Goal: Transaction & Acquisition: Purchase product/service

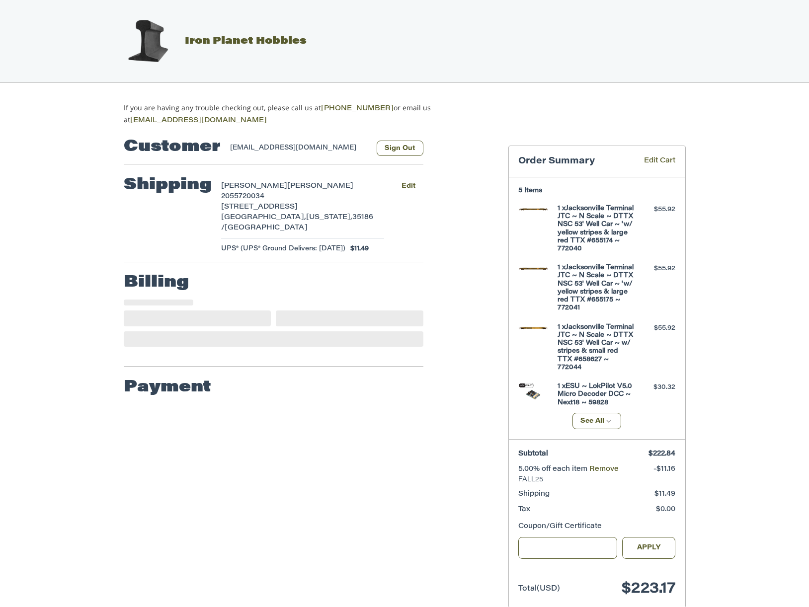
select select "**"
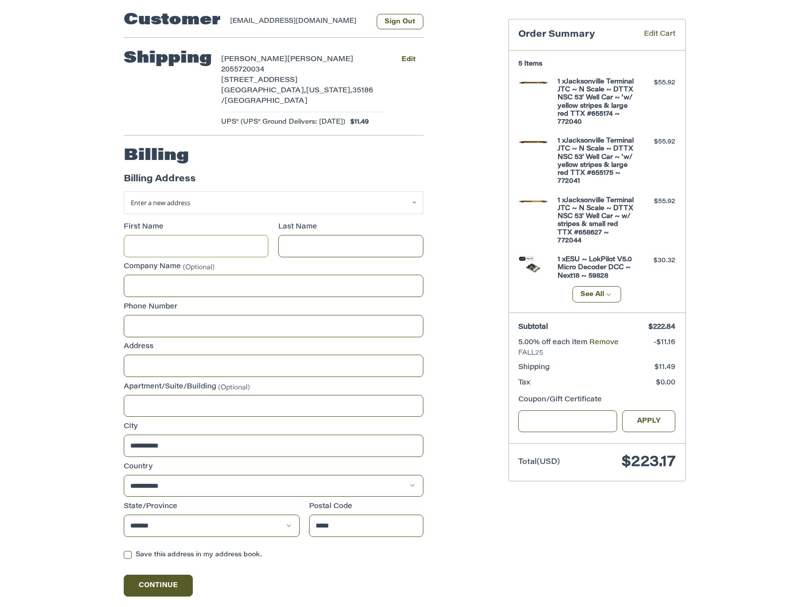
scroll to position [128, 0]
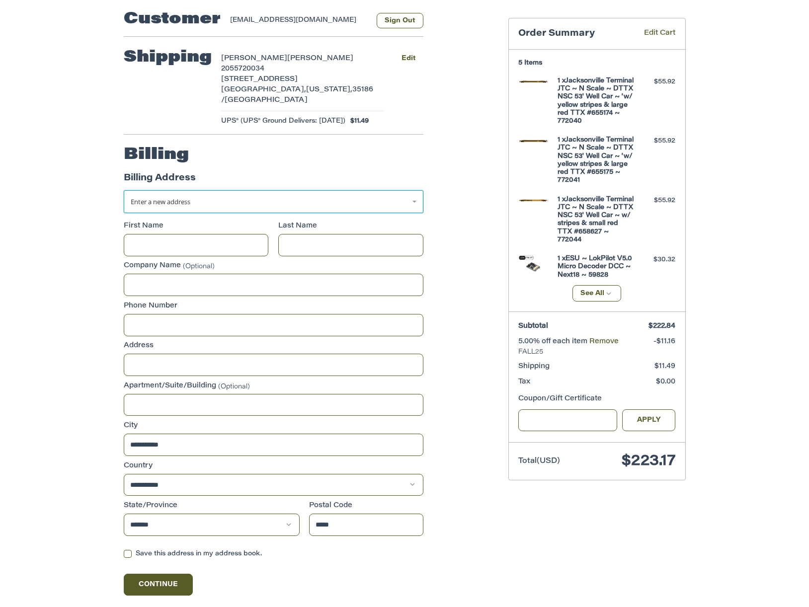
click at [403, 190] on link "Enter a new address" at bounding box center [274, 201] width 300 height 23
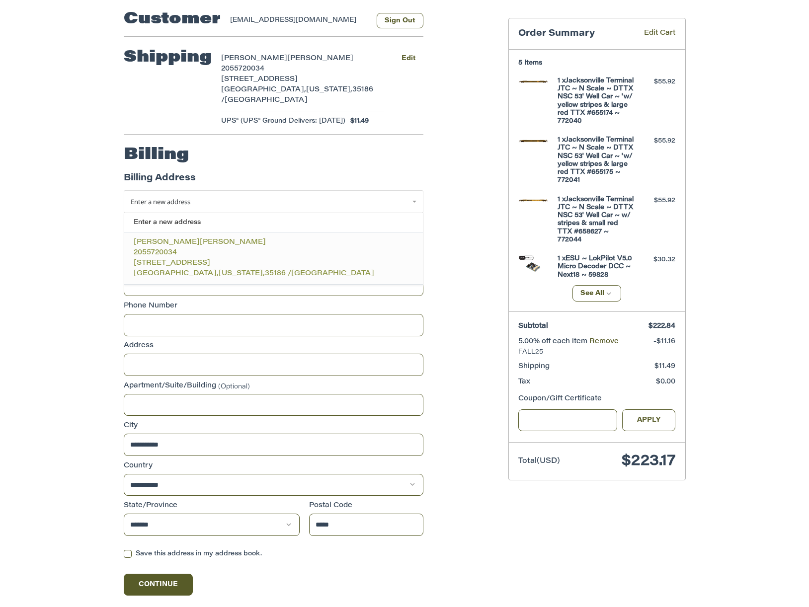
click at [275, 248] on p "2055720034" at bounding box center [273, 253] width 279 height 10
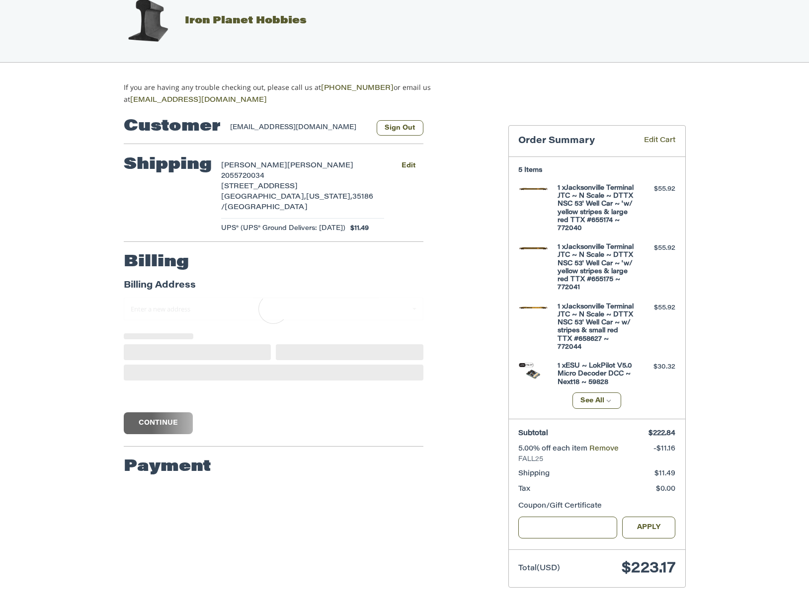
scroll to position [26, 0]
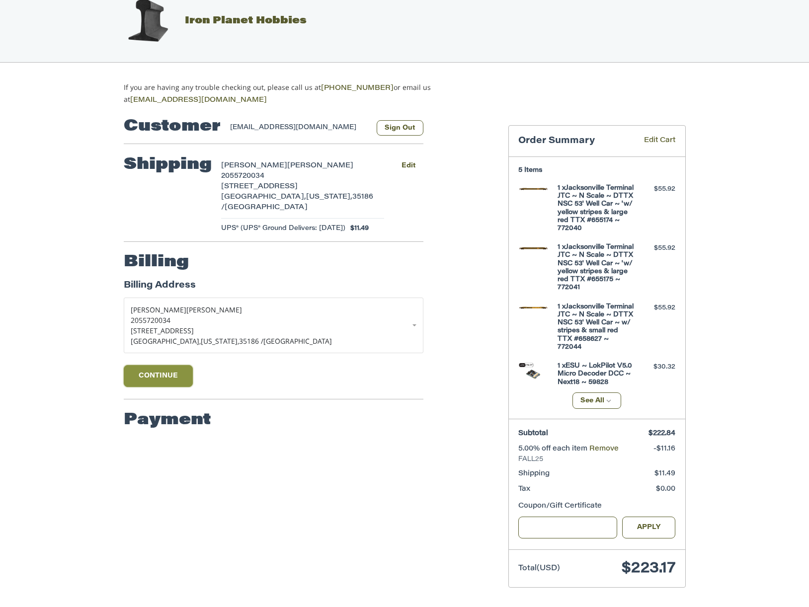
click at [176, 365] on button "Continue" at bounding box center [159, 376] width 70 height 22
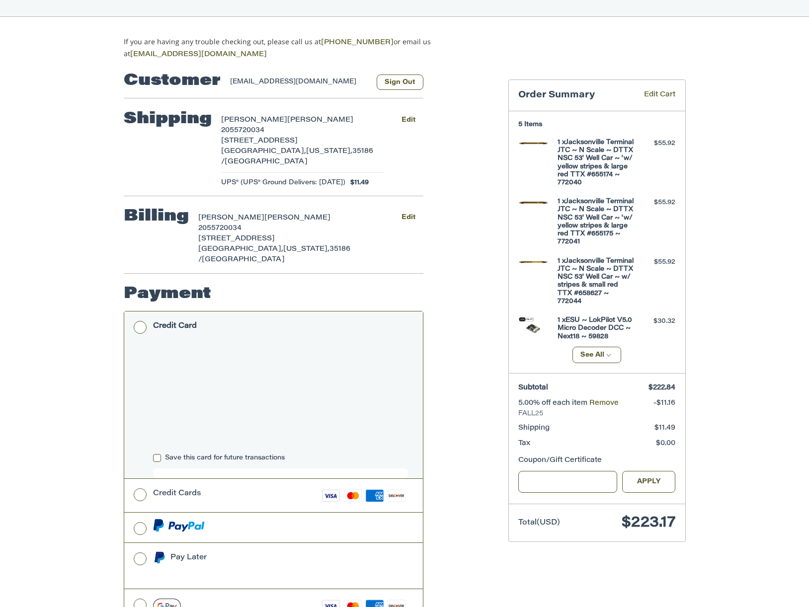
scroll to position [99, 0]
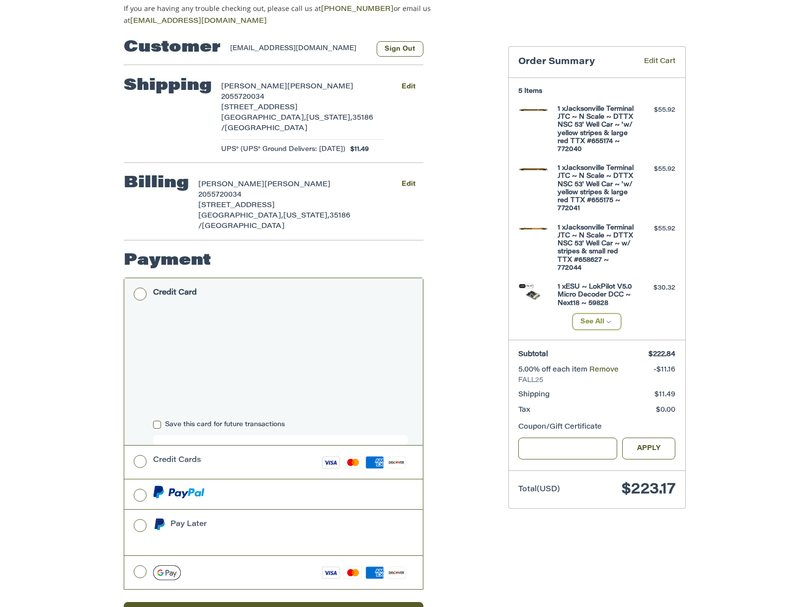
click at [585, 327] on button "See All" at bounding box center [597, 322] width 49 height 16
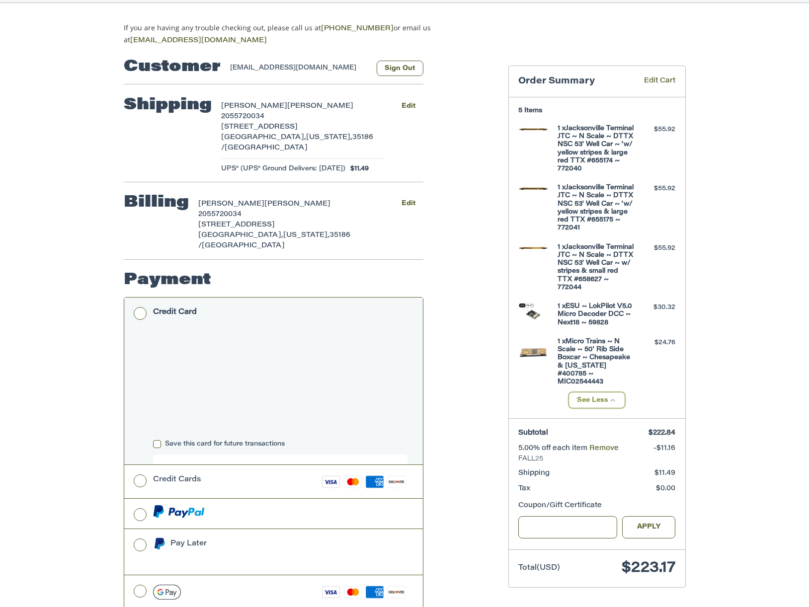
scroll to position [0, 0]
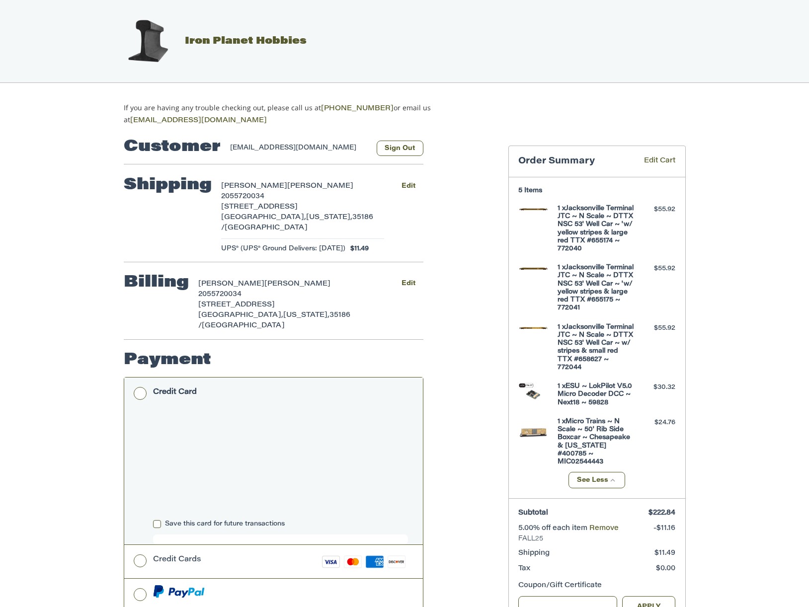
click at [261, 39] on span "Iron Planet Hobbies" at bounding box center [246, 41] width 122 height 10
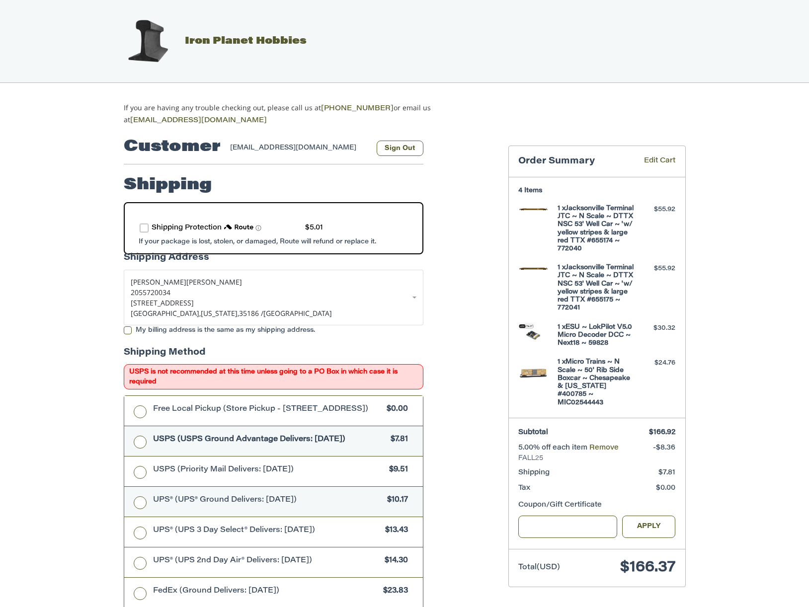
click at [140, 504] on label "UPS® (UPS® Ground Delivers: Tue, Oct 14) $10.17" at bounding box center [273, 502] width 299 height 30
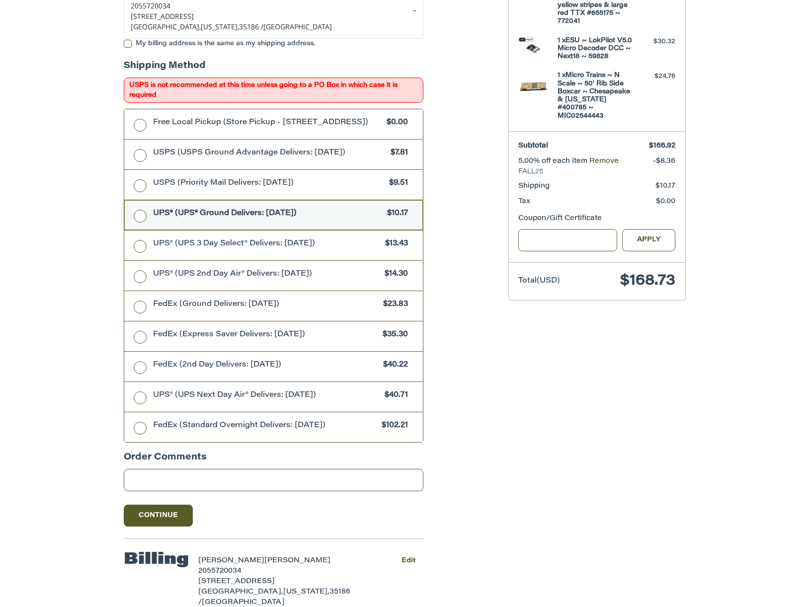
scroll to position [298, 0]
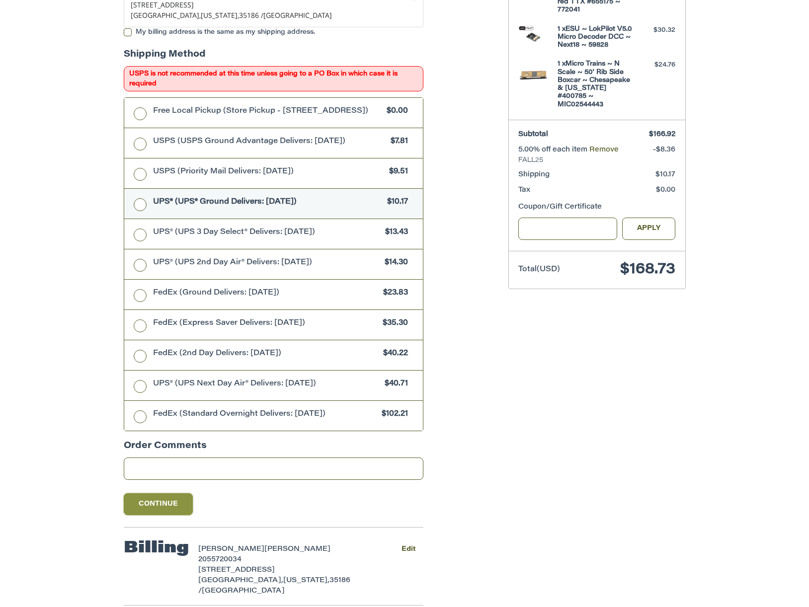
click at [154, 504] on button "Continue" at bounding box center [159, 505] width 70 height 22
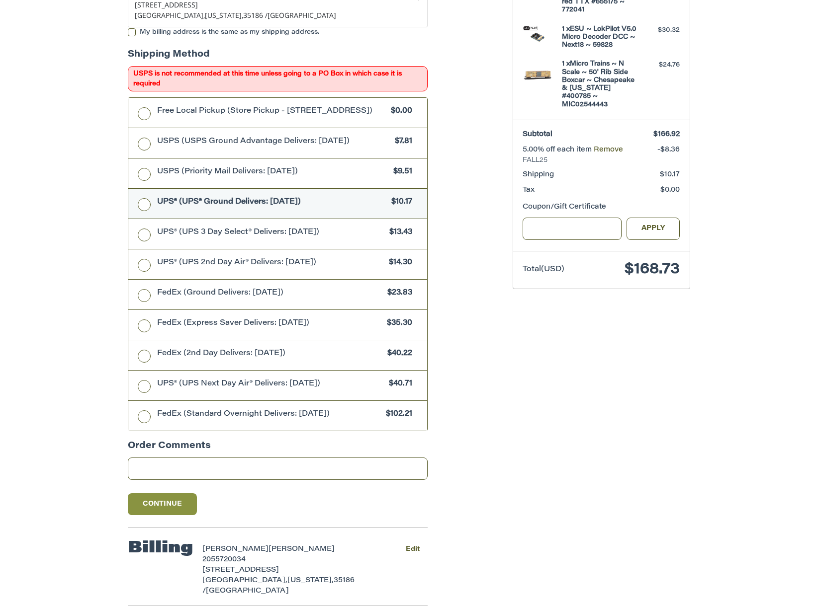
scroll to position [0, 0]
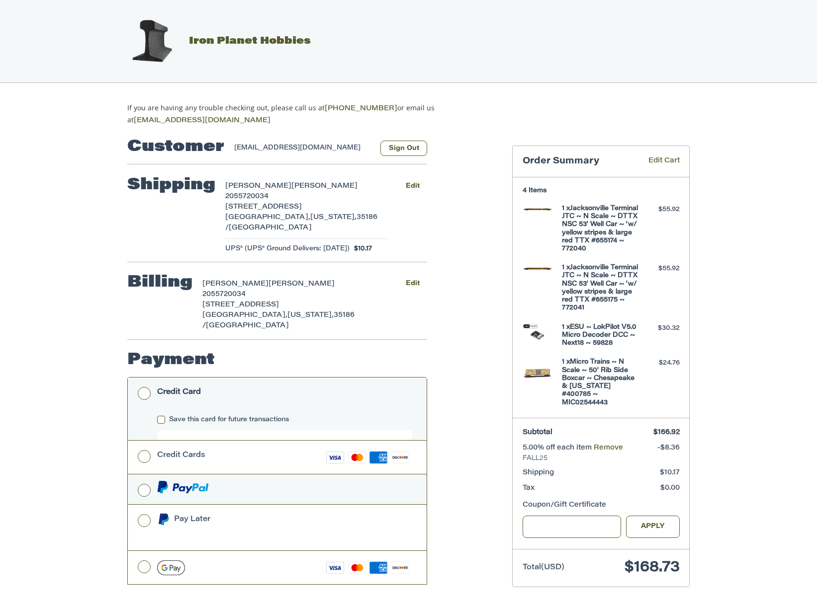
click at [145, 475] on label at bounding box center [277, 490] width 299 height 30
